Goal: Find specific page/section: Find specific page/section

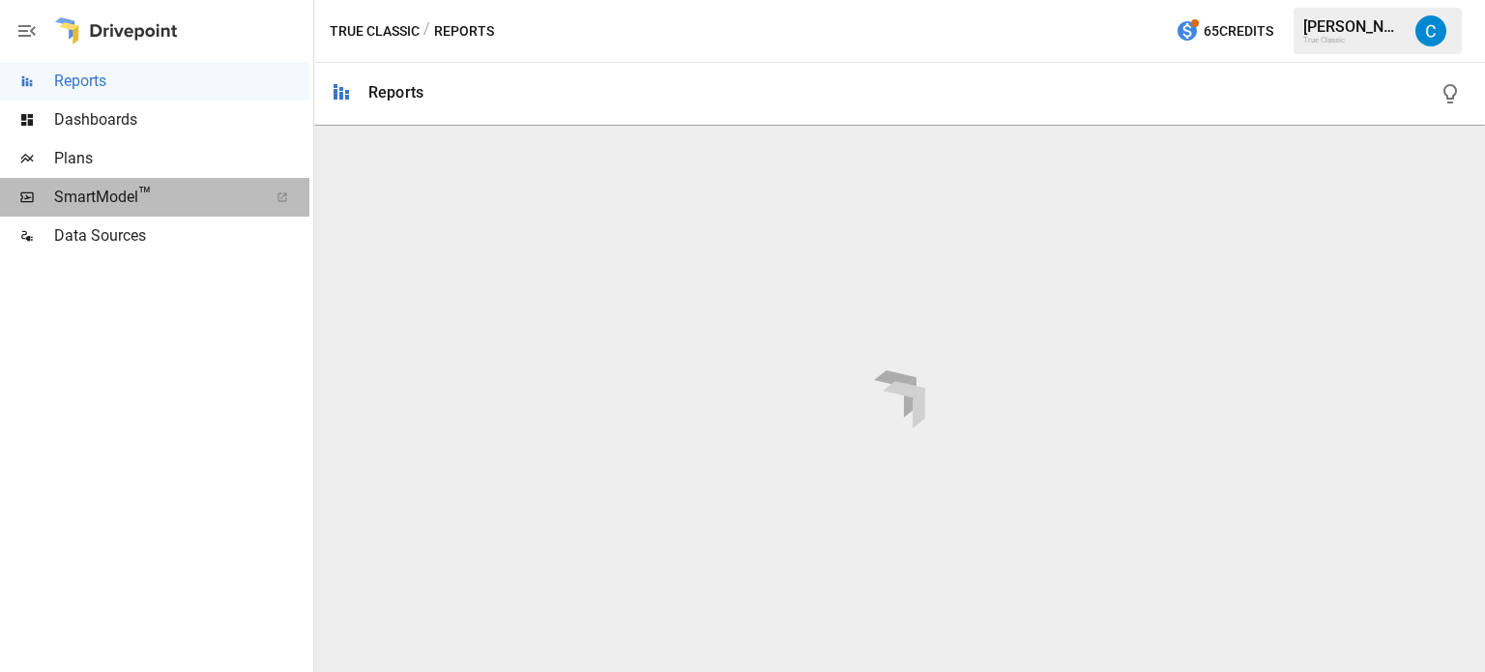
click at [212, 191] on span "SmartModel ™" at bounding box center [154, 197] width 201 height 23
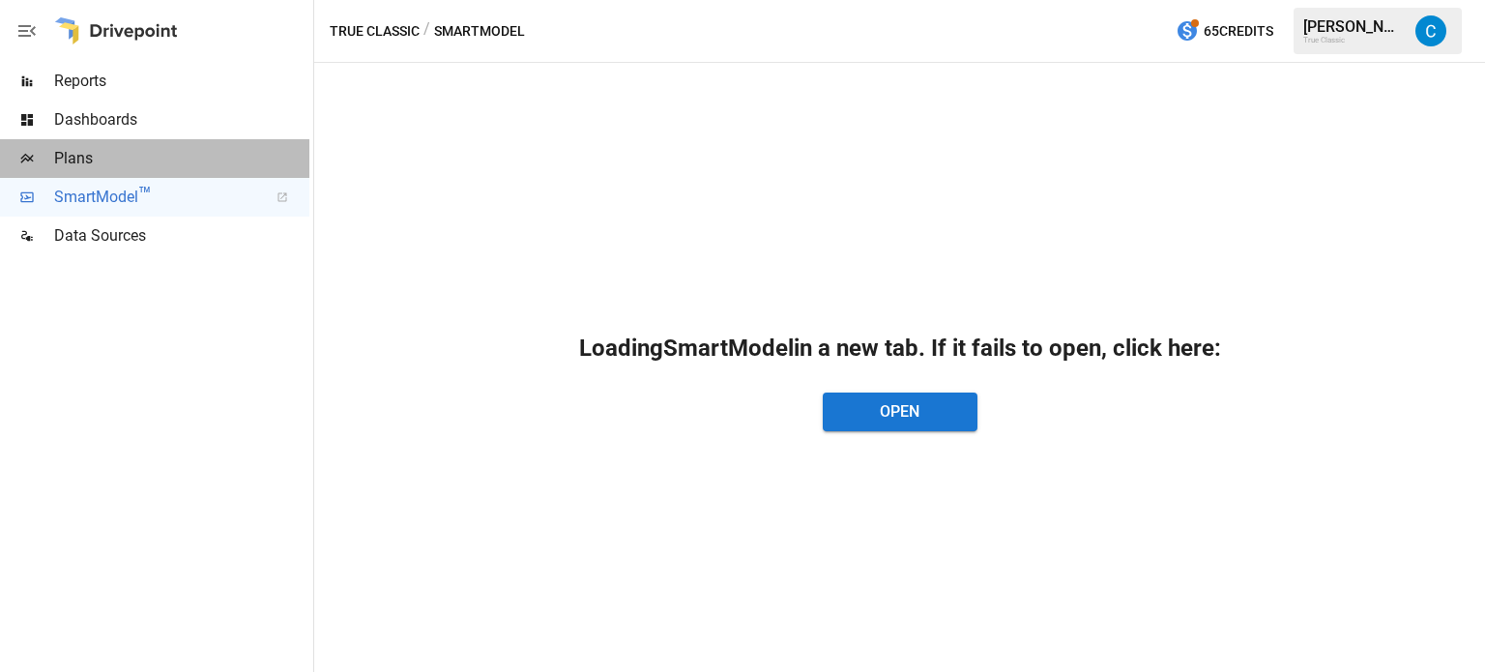
click at [101, 151] on span "Plans" at bounding box center [181, 158] width 255 height 23
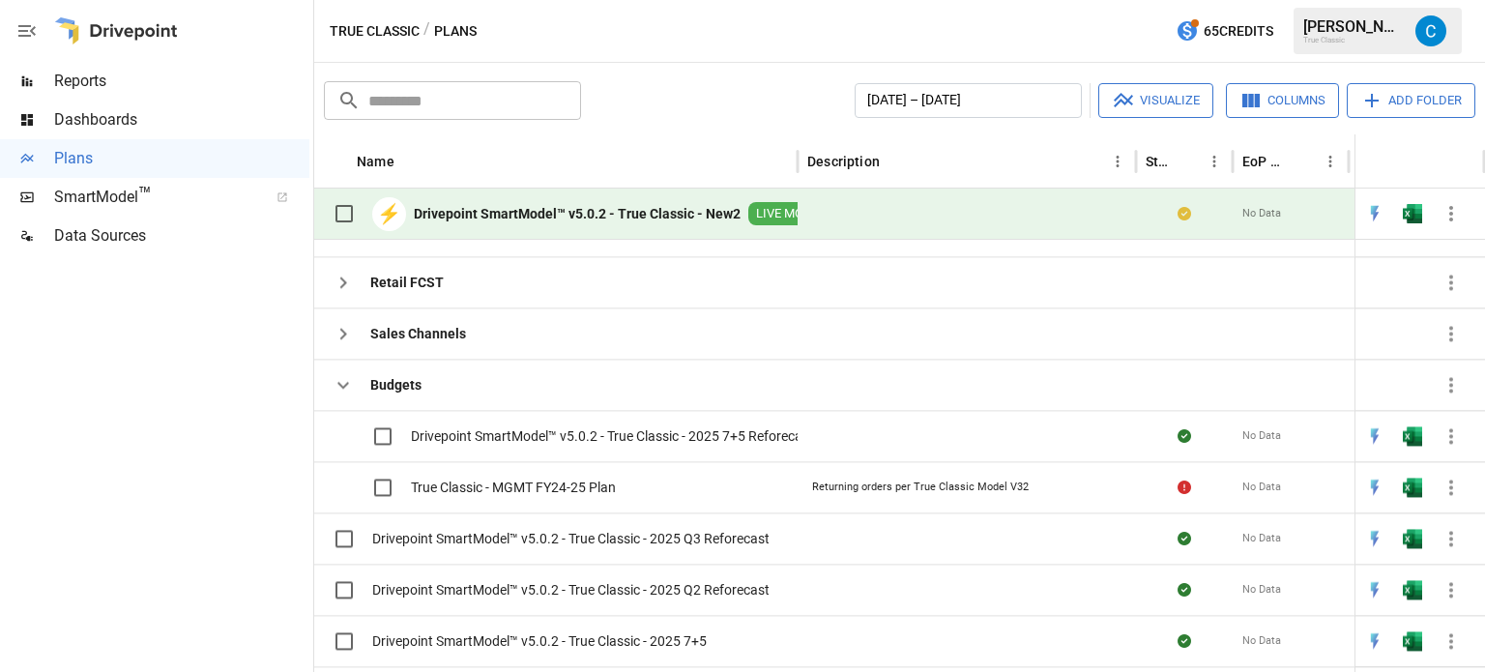
scroll to position [147, 0]
click at [1417, 433] on img "Open in Excel" at bounding box center [1412, 435] width 19 height 19
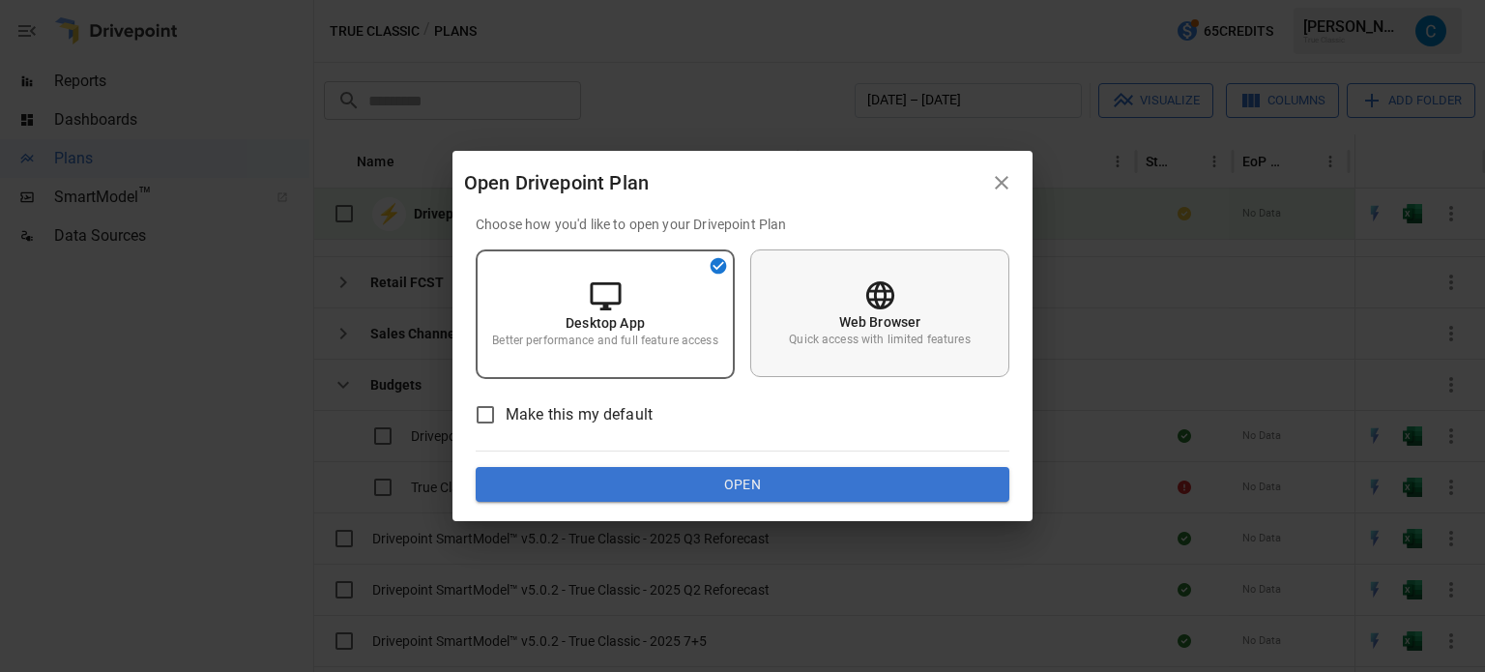
click at [915, 308] on div "Web Browser Quick access with limited features" at bounding box center [879, 313] width 259 height 128
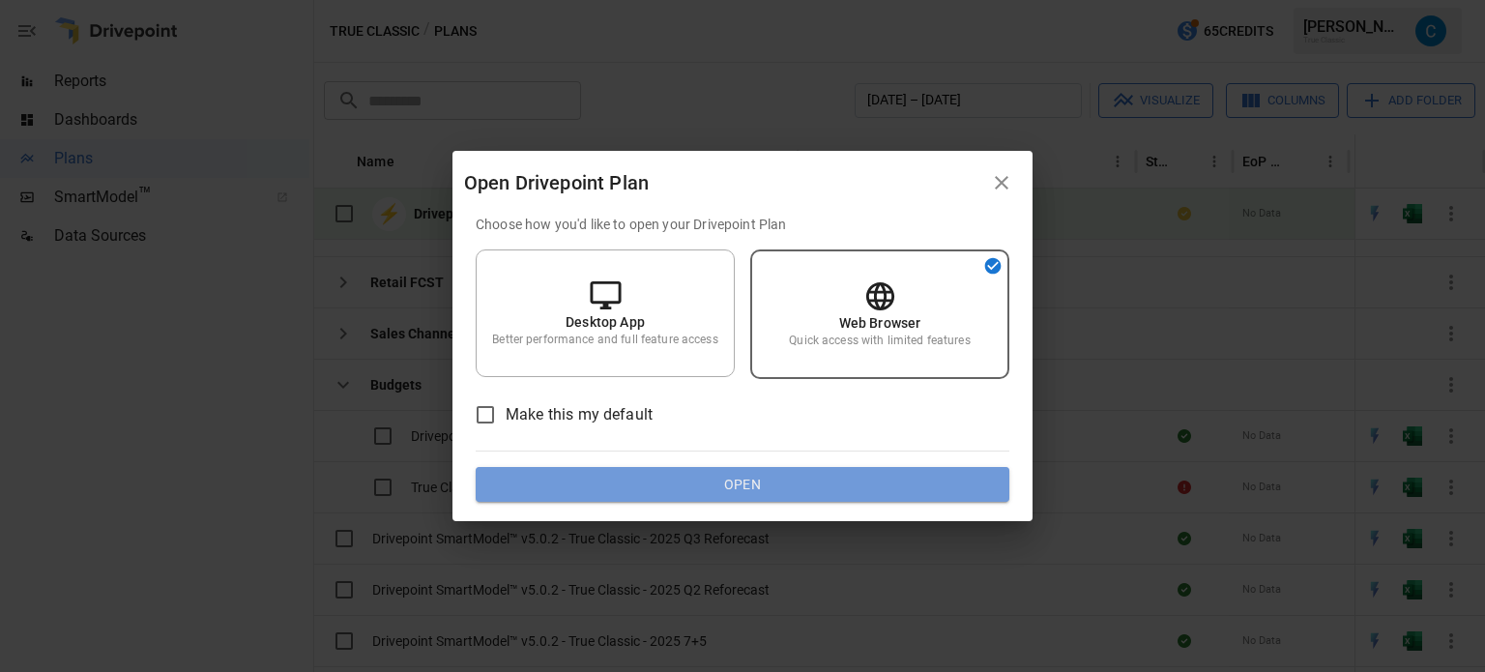
click at [825, 485] on button "Open" at bounding box center [743, 484] width 534 height 35
